Goal: Book appointment/travel/reservation

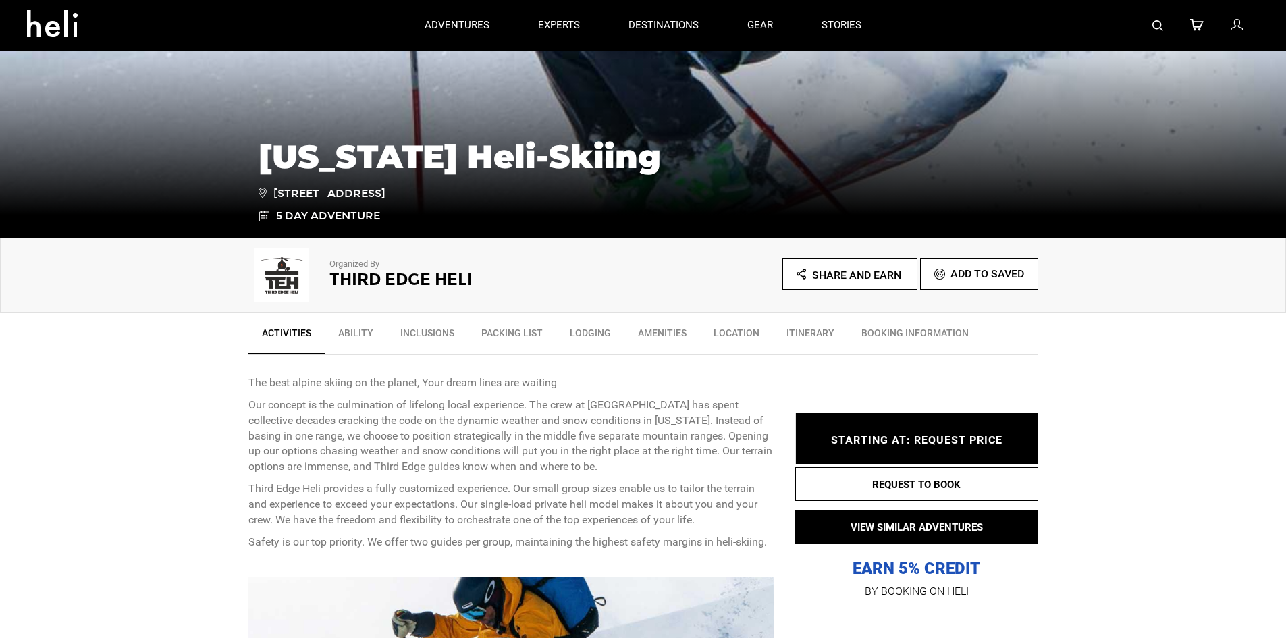
scroll to position [270, 0]
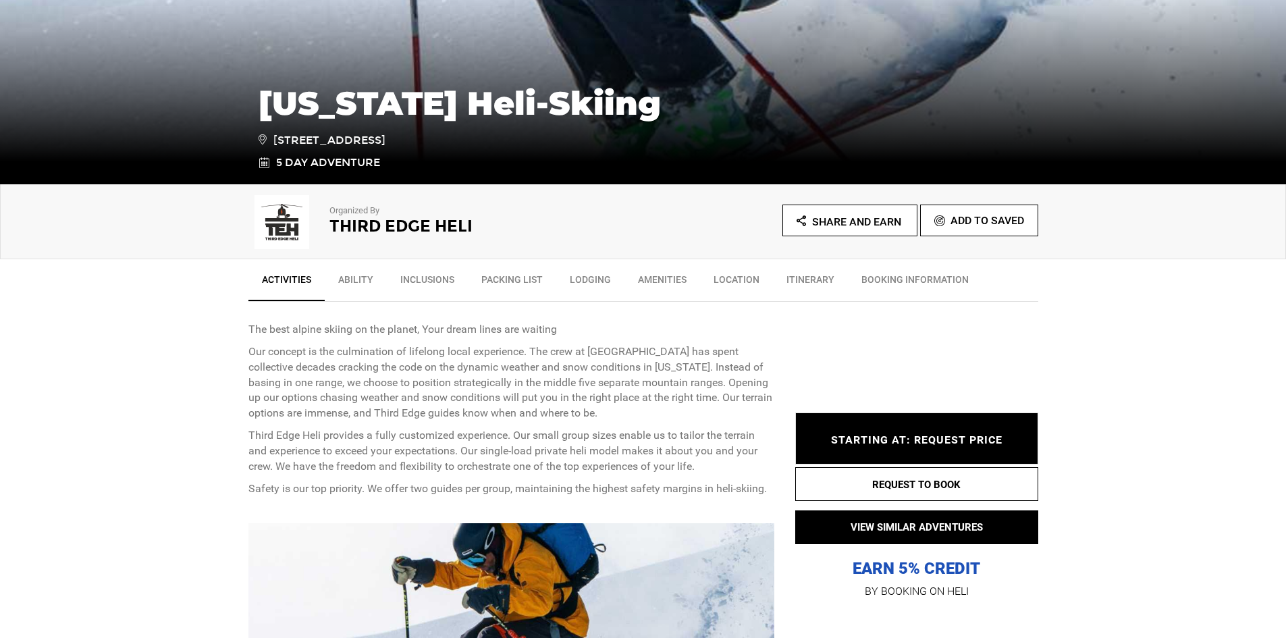
click at [520, 276] on link "Packing List" at bounding box center [512, 283] width 88 height 34
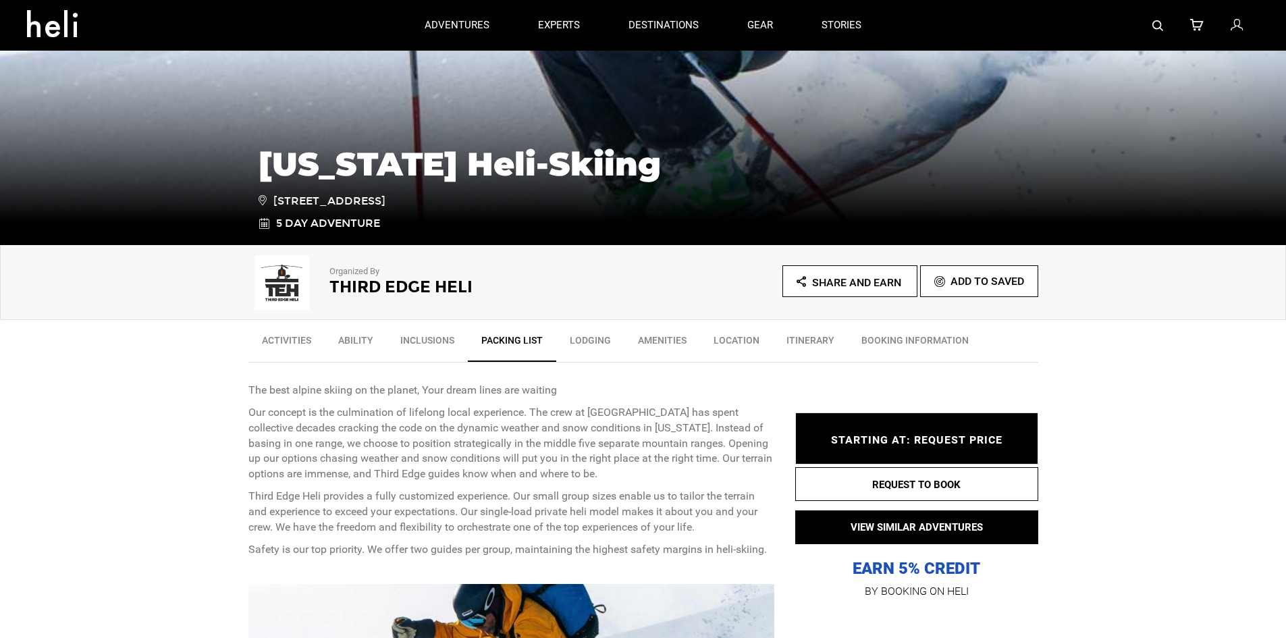
scroll to position [199, 0]
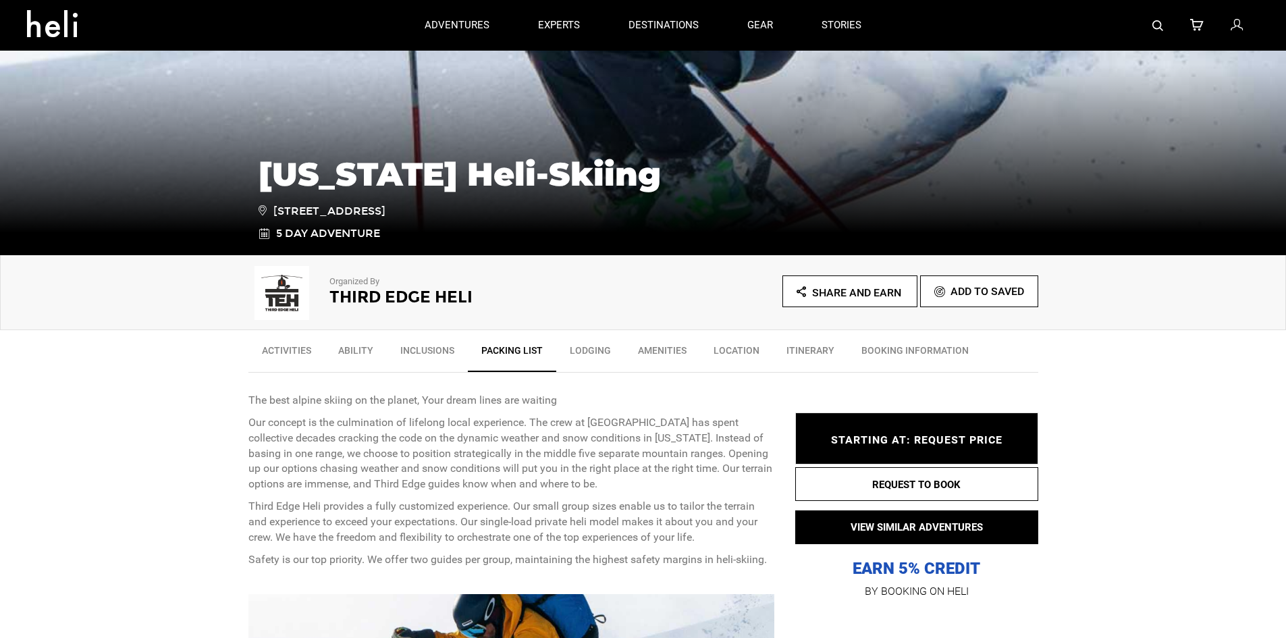
click at [404, 356] on link "Inclusions" at bounding box center [427, 354] width 81 height 34
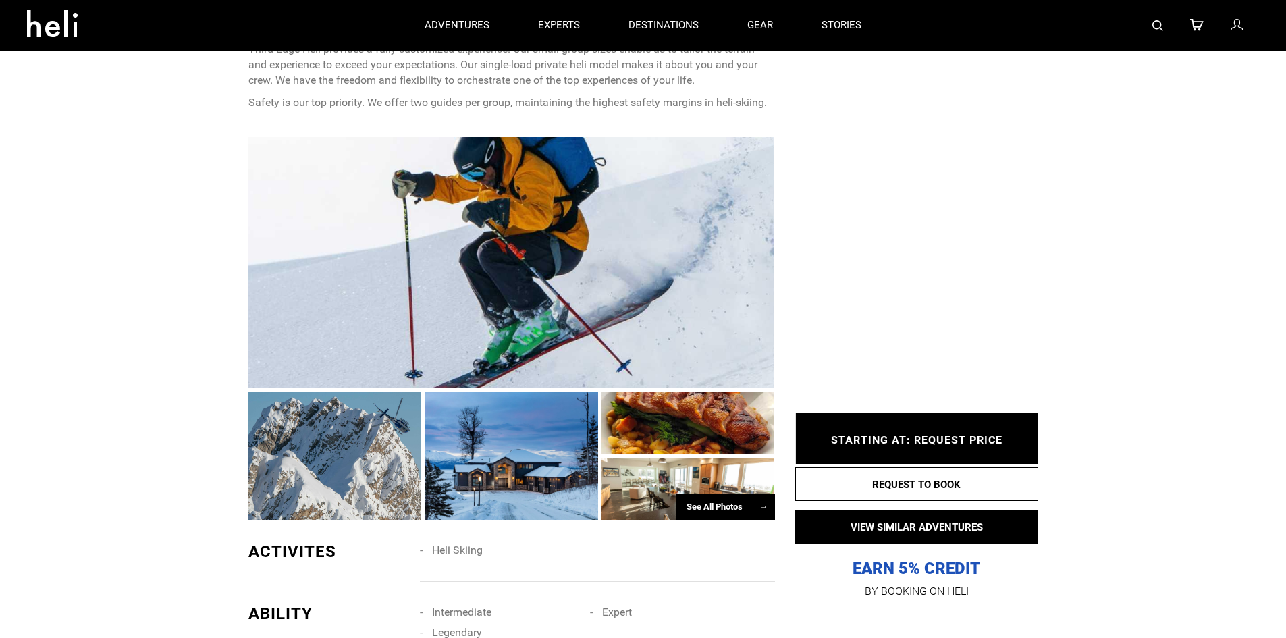
scroll to position [388, 0]
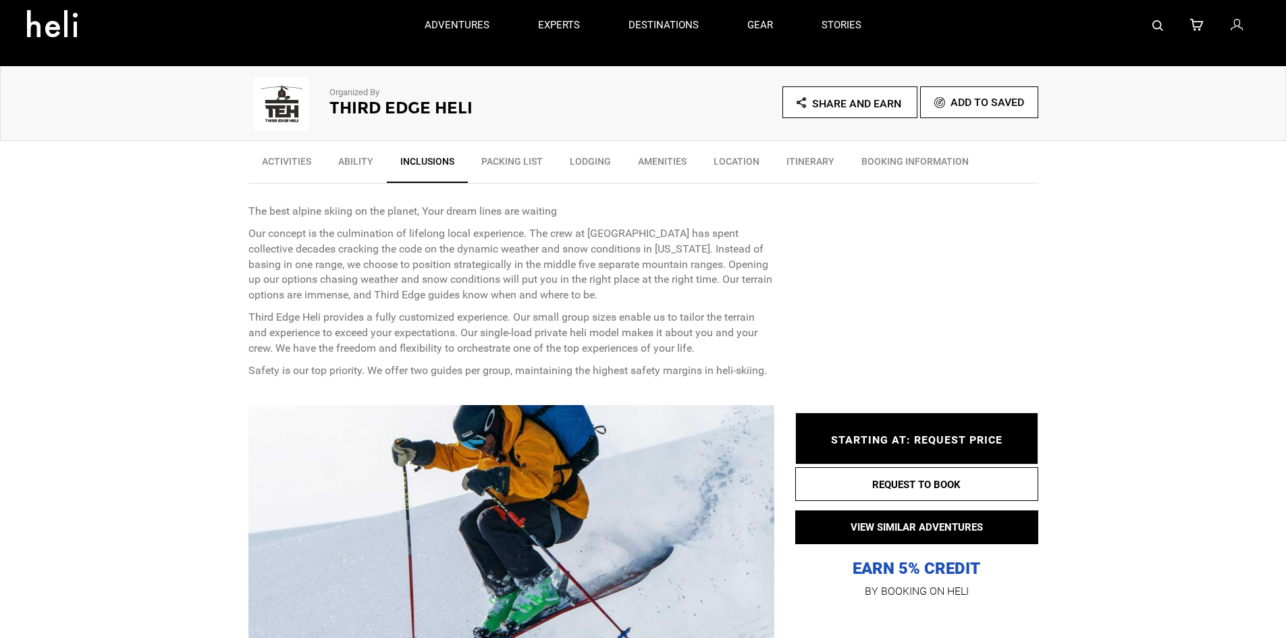
click at [928, 158] on link "BOOKING INFORMATION" at bounding box center [915, 165] width 134 height 34
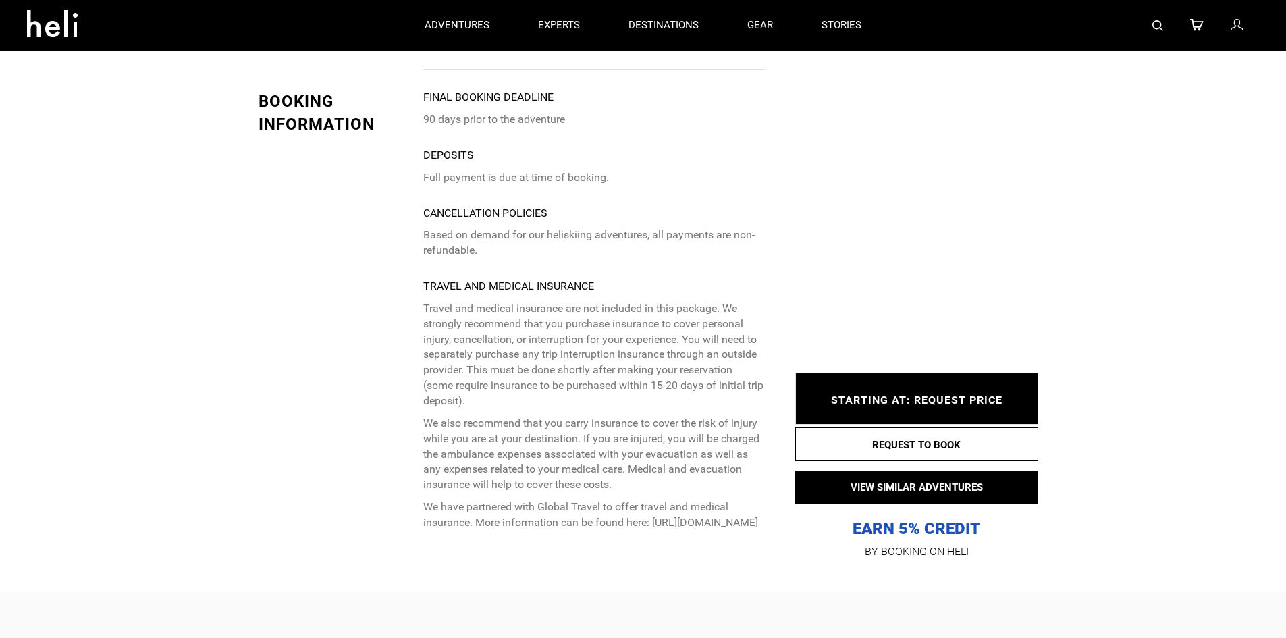
scroll to position [0, 0]
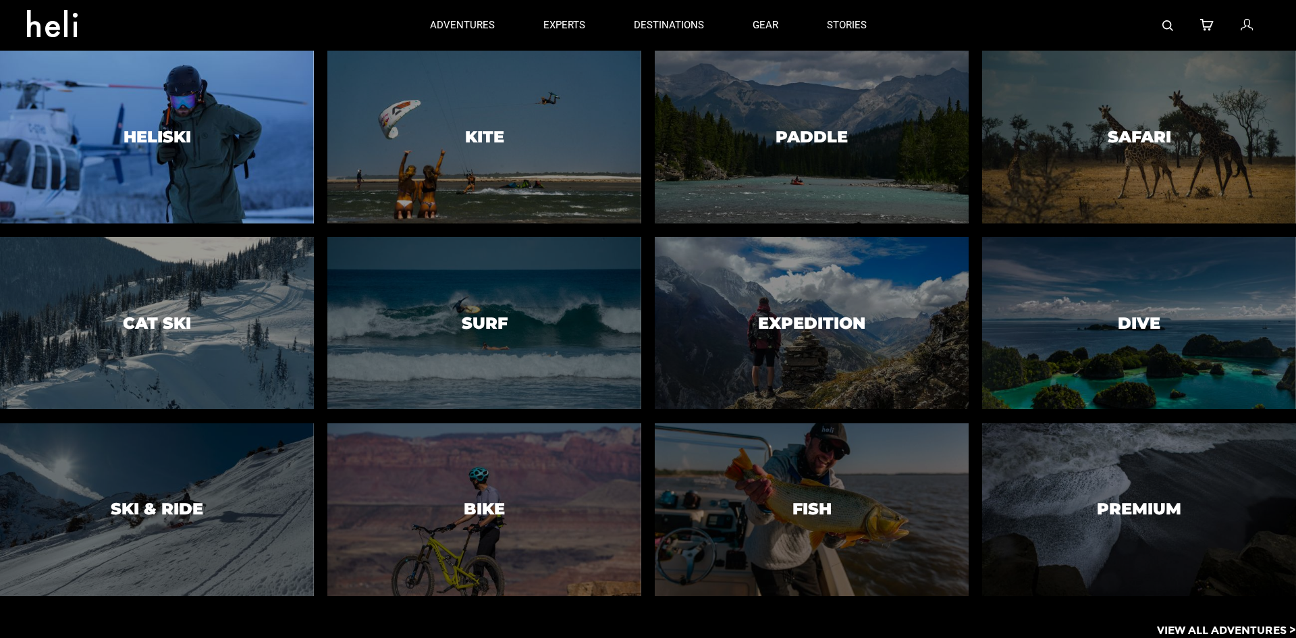
click at [174, 138] on h3 "Heliski" at bounding box center [158, 137] width 68 height 18
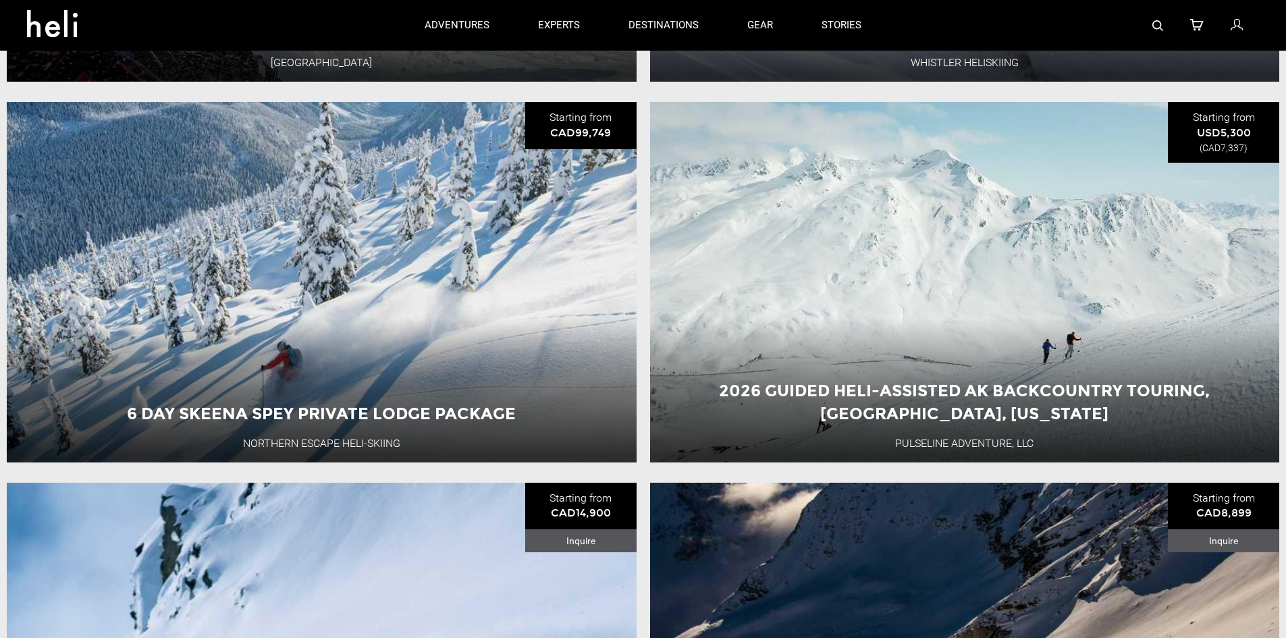
scroll to position [878, 0]
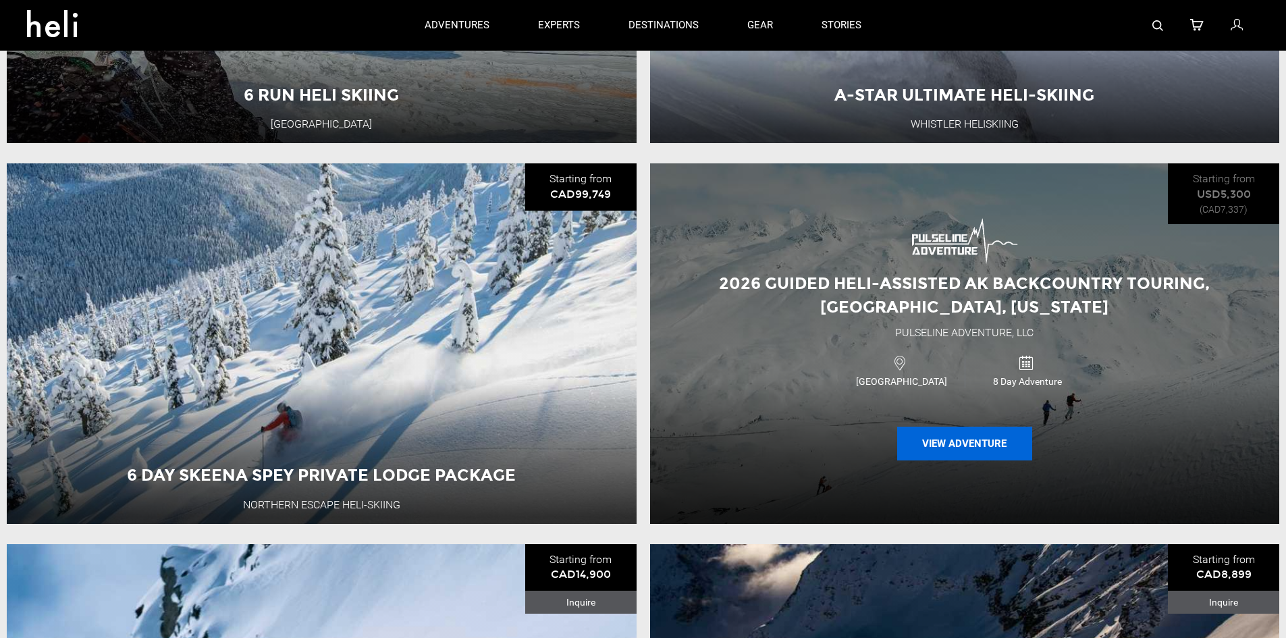
click at [974, 441] on button "View Adventure" at bounding box center [964, 444] width 135 height 34
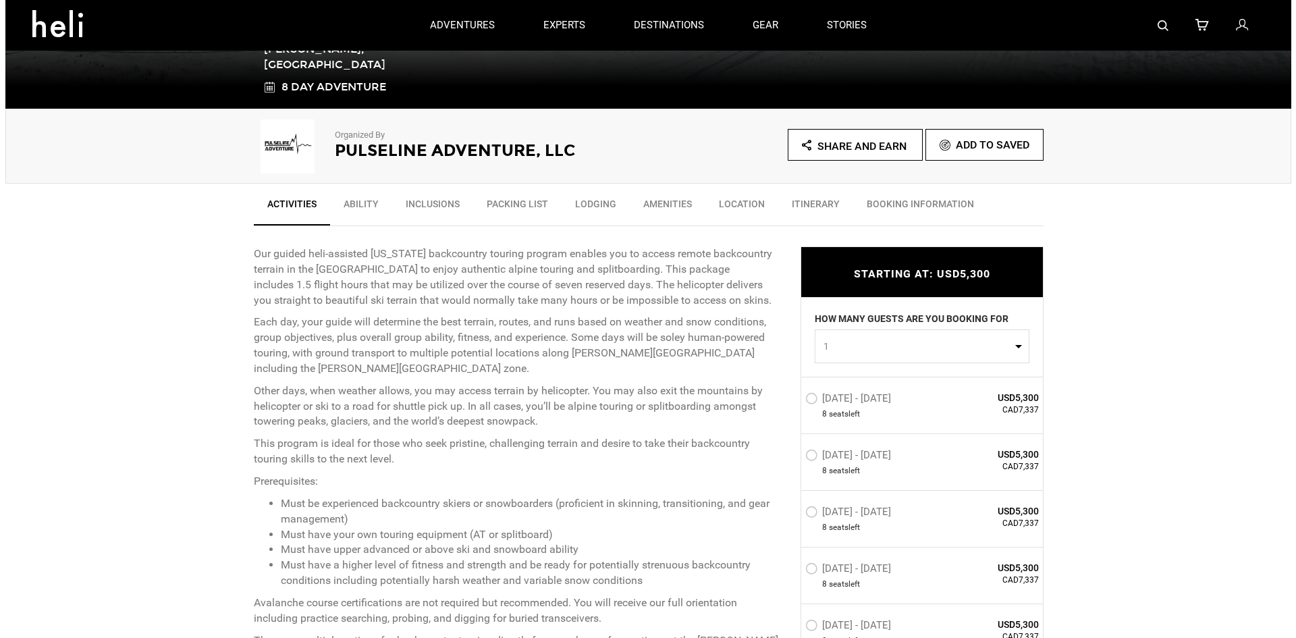
scroll to position [338, 0]
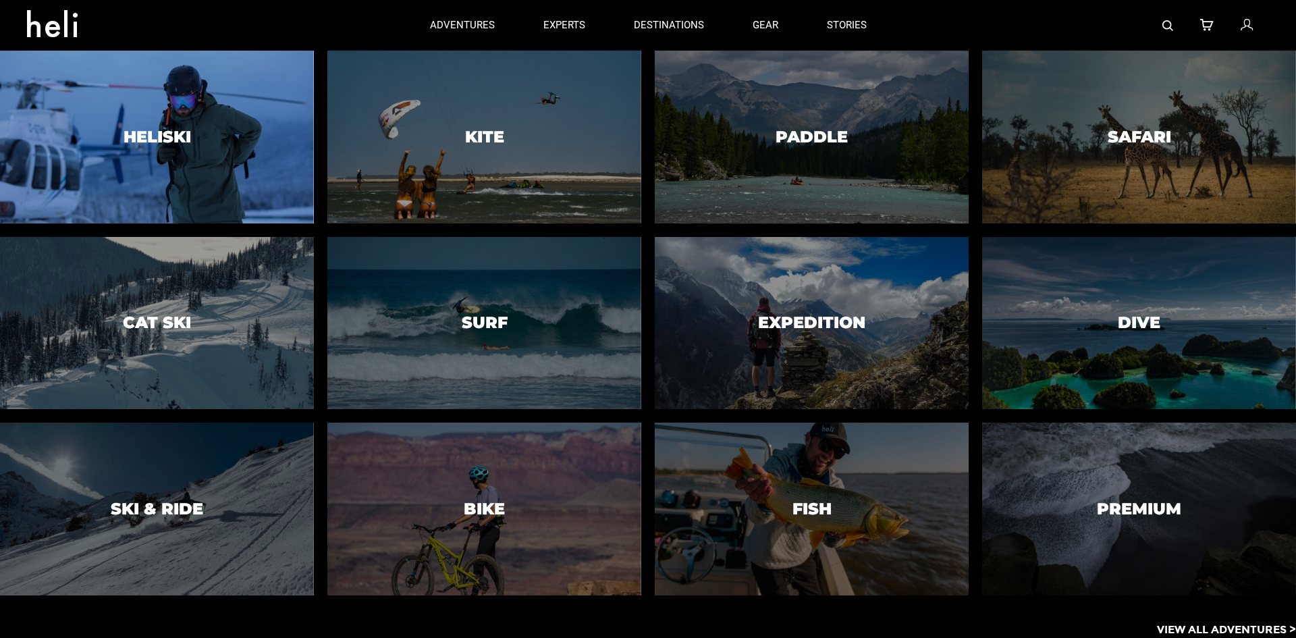
click at [84, 136] on div at bounding box center [157, 137] width 320 height 176
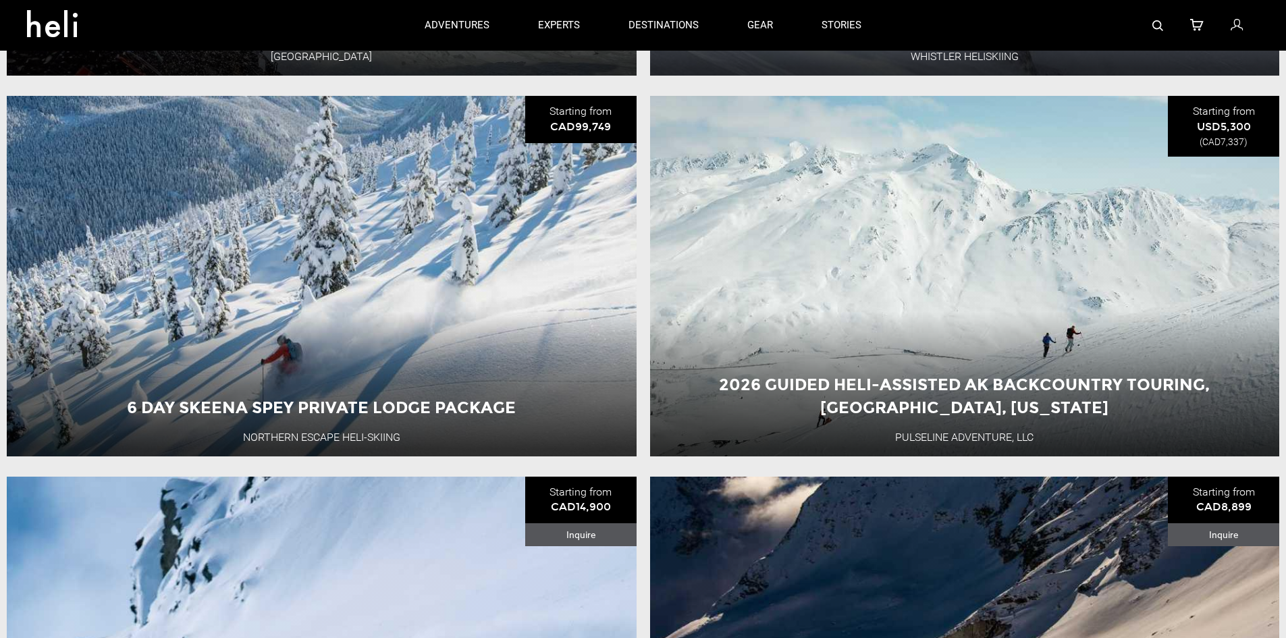
scroll to position [878, 0]
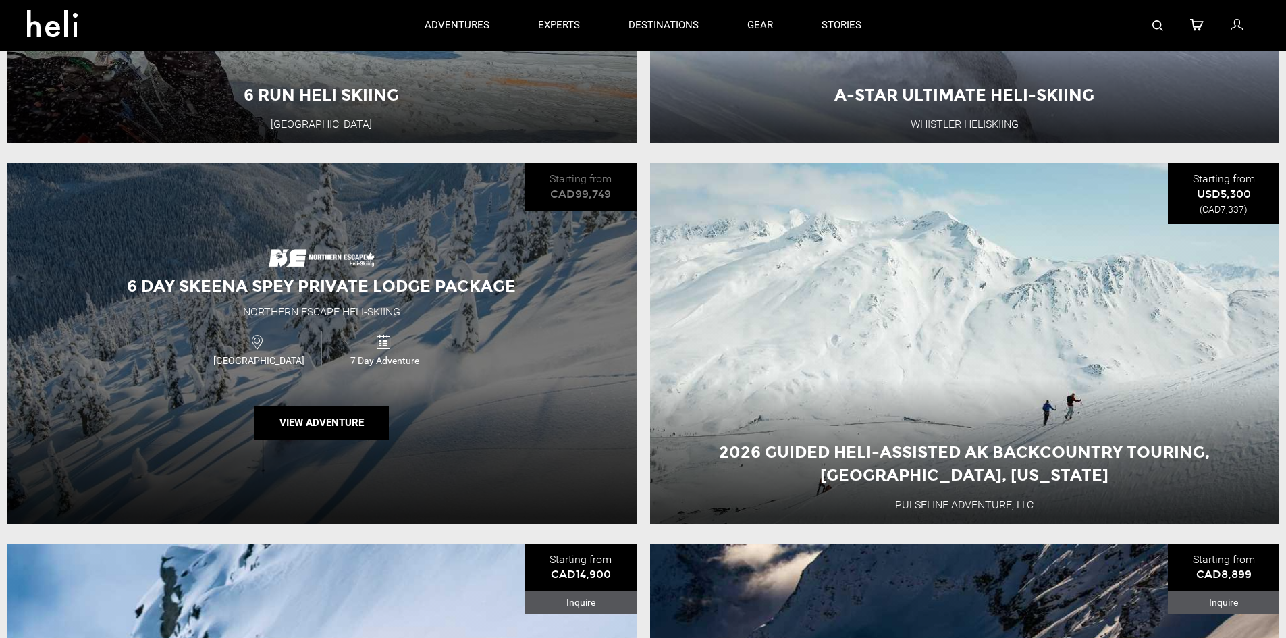
click at [606, 244] on div "6 Day Skeena Spey Private Lodge Package Northern Escape Heli-Skiing Canada 7 Da…" at bounding box center [322, 343] width 630 height 360
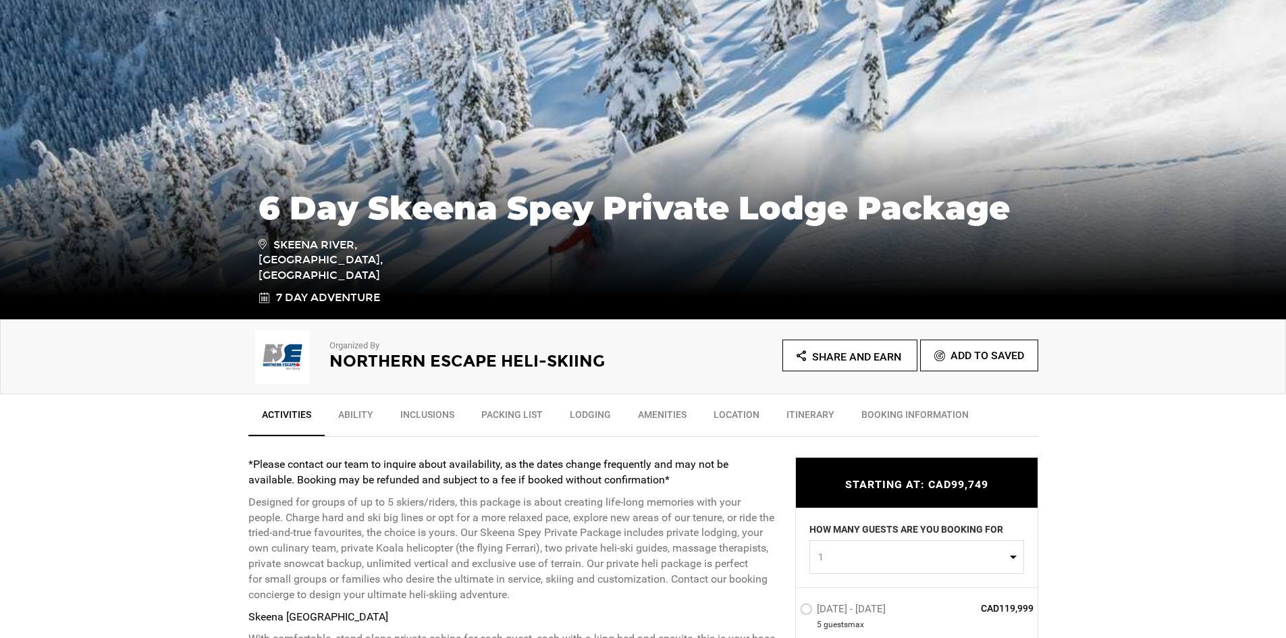
scroll to position [203, 0]
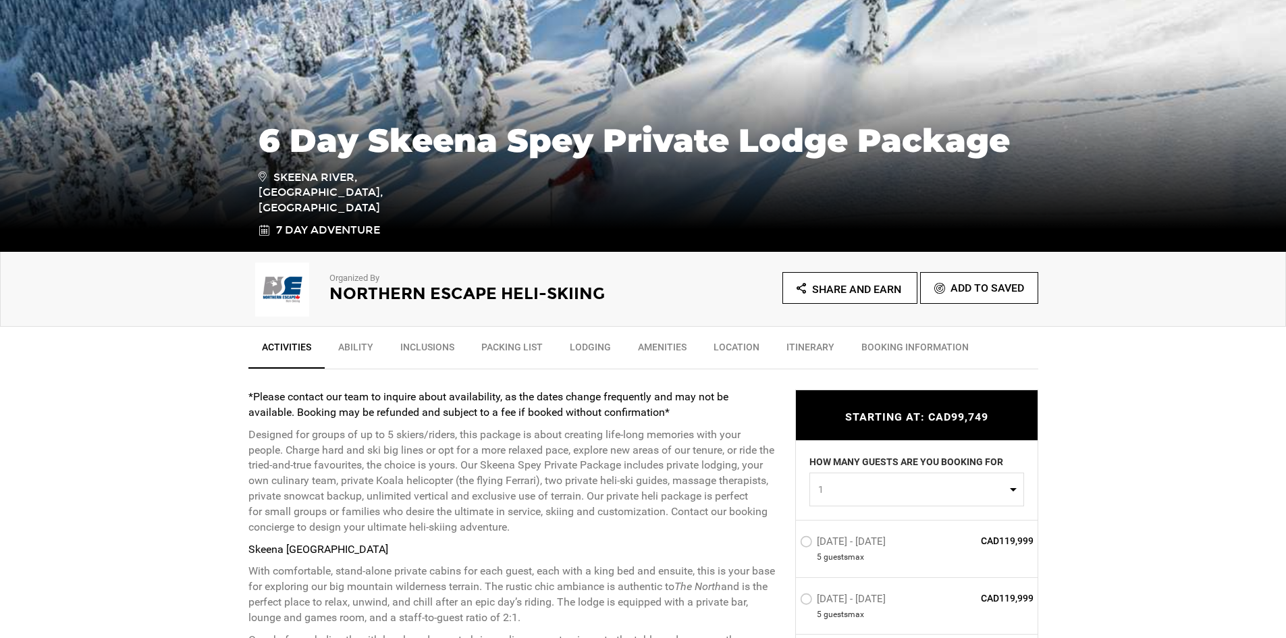
click at [913, 479] on button "1" at bounding box center [917, 490] width 215 height 34
click at [828, 601] on link "5" at bounding box center [916, 599] width 213 height 24
select select "5"
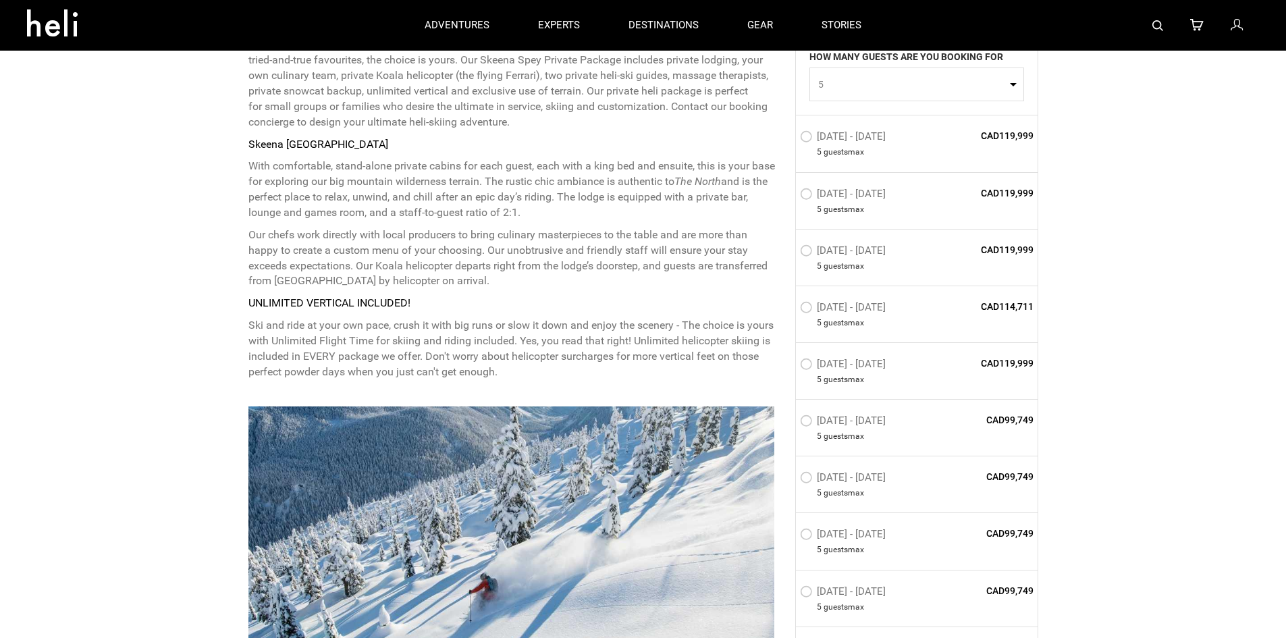
scroll to position [405, 0]
